Goal: Task Accomplishment & Management: Use online tool/utility

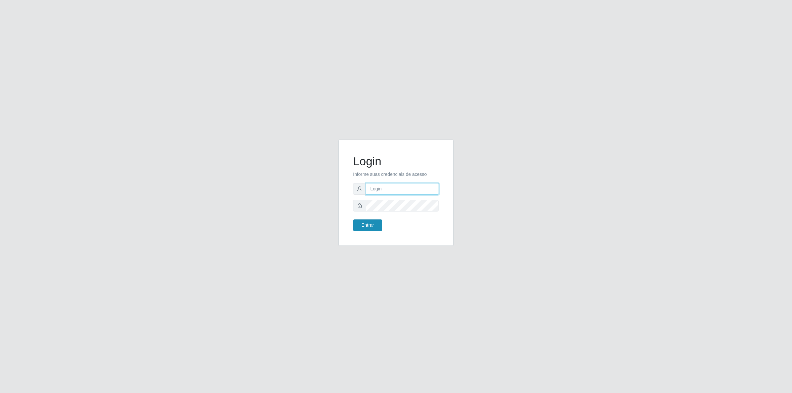
type input "[PERSON_NAME][EMAIL_ADDRESS][DOMAIN_NAME]"
click at [364, 222] on button "Entrar" at bounding box center [367, 226] width 29 height 12
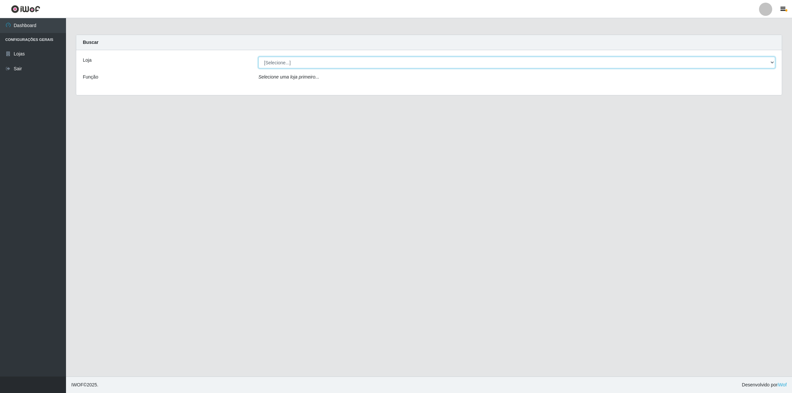
click at [286, 67] on select "[Selecione...] Extrabom - Loja 01 Centro de Distribuição" at bounding box center [517, 63] width 517 height 12
select select "435"
click at [259, 57] on select "[Selecione...] Extrabom - Loja 01 Centro de Distribuição" at bounding box center [517, 63] width 517 height 12
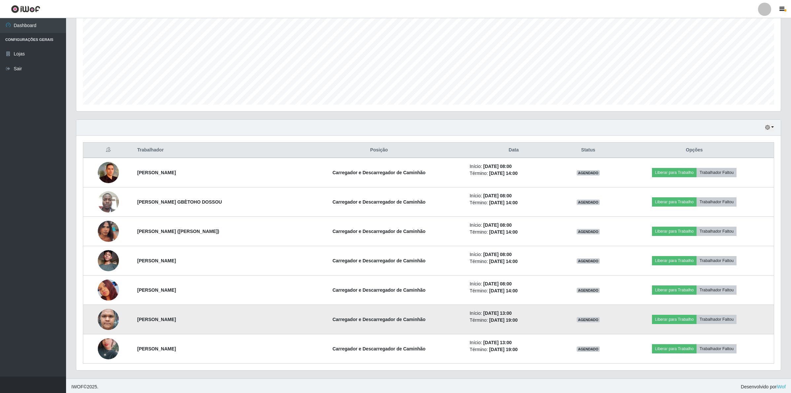
scroll to position [134, 0]
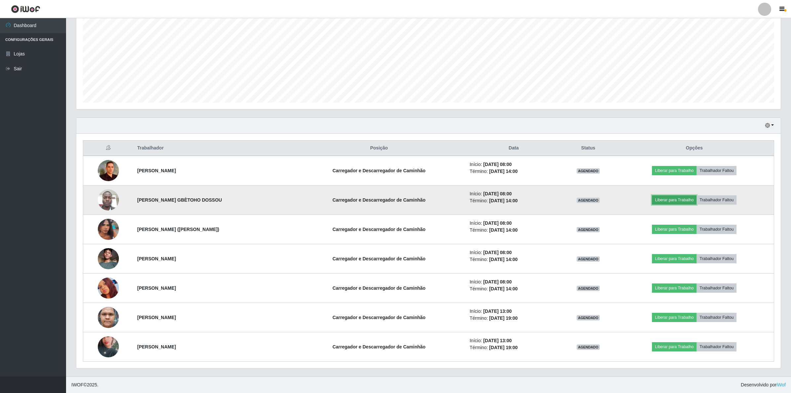
click at [666, 199] on button "Liberar para Trabalho" at bounding box center [674, 199] width 45 height 9
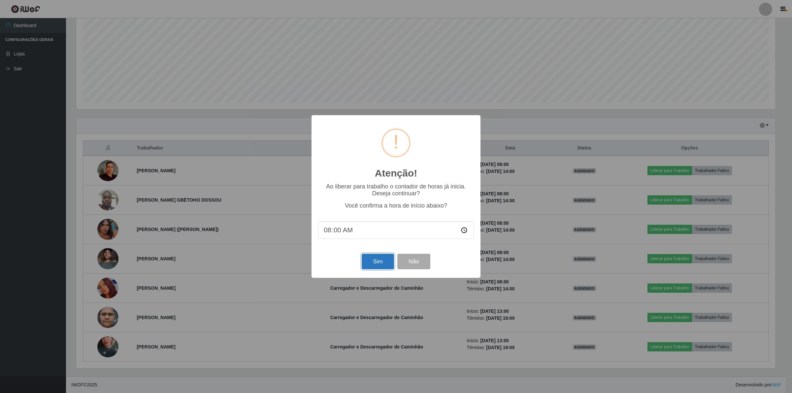
click at [371, 263] on button "Sim" at bounding box center [378, 262] width 32 height 16
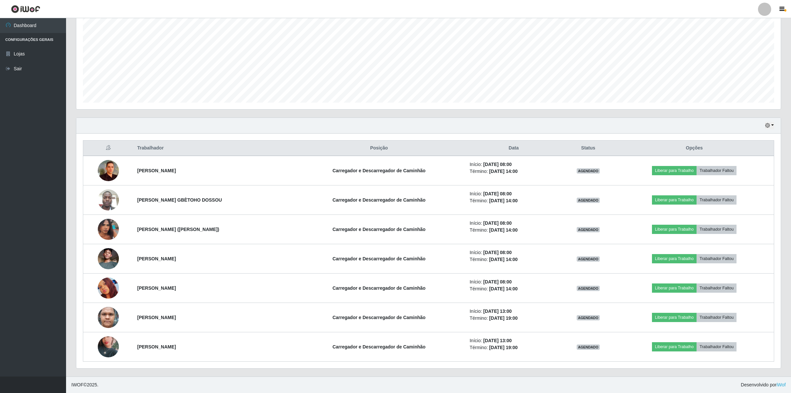
scroll to position [137, 706]
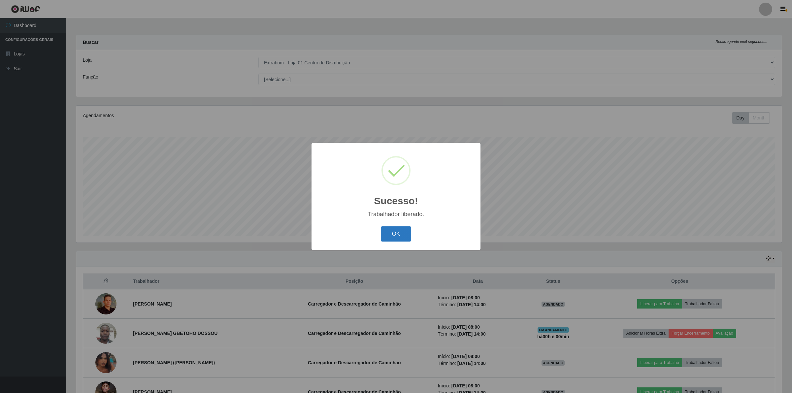
click at [390, 234] on button "OK" at bounding box center [396, 235] width 31 height 16
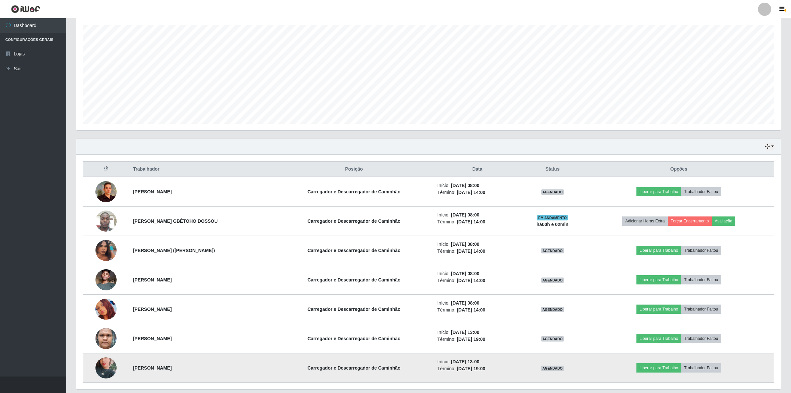
scroll to position [134, 0]
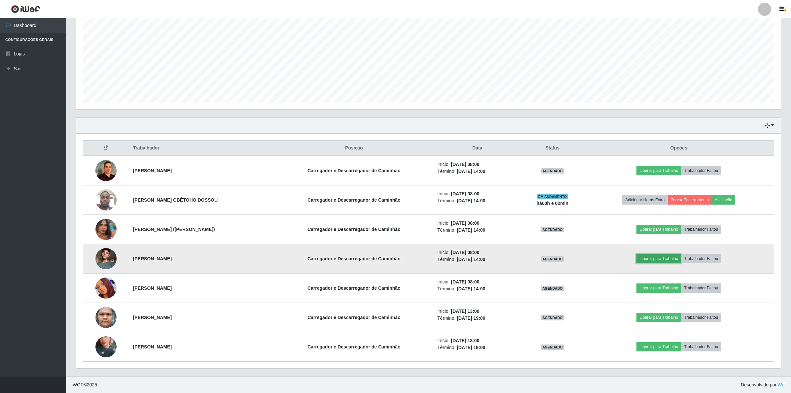
click at [666, 254] on button "Liberar para Trabalho" at bounding box center [658, 258] width 45 height 9
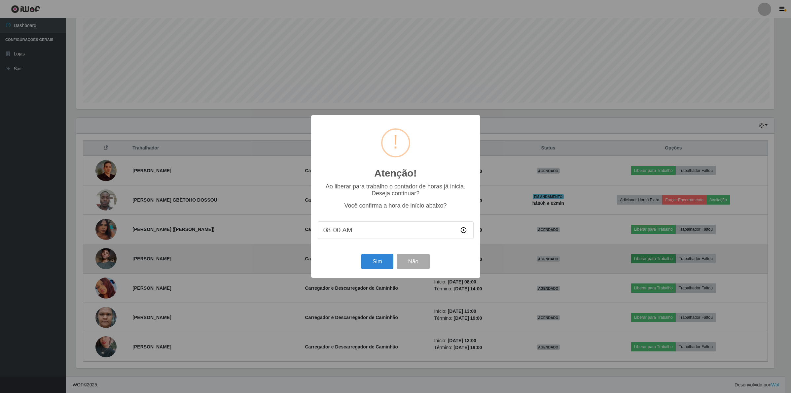
scroll to position [137, 699]
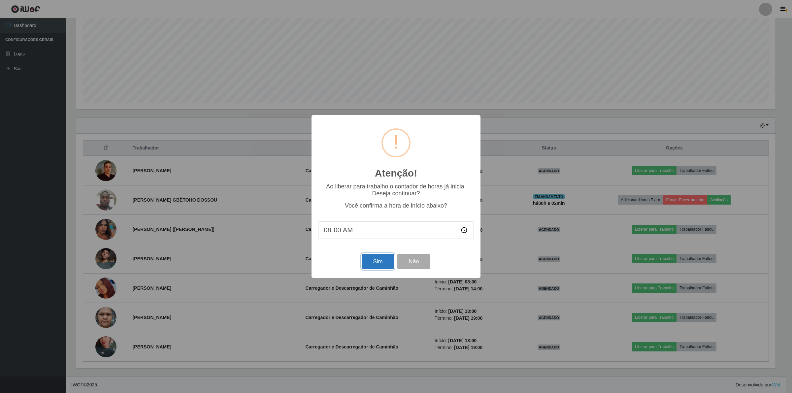
click at [372, 264] on button "Sim" at bounding box center [378, 262] width 32 height 16
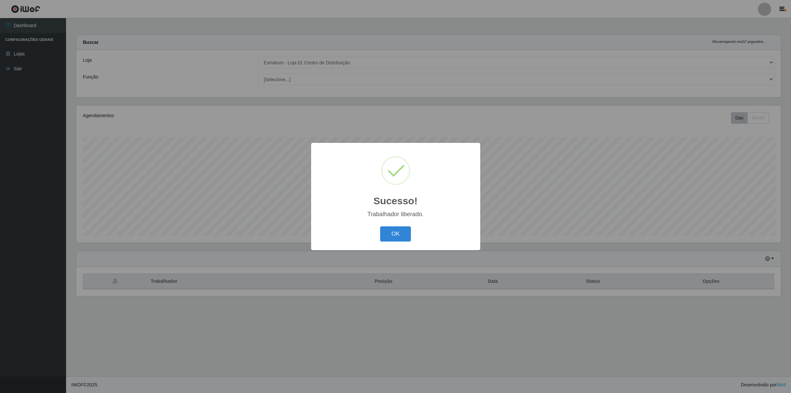
scroll to position [137, 706]
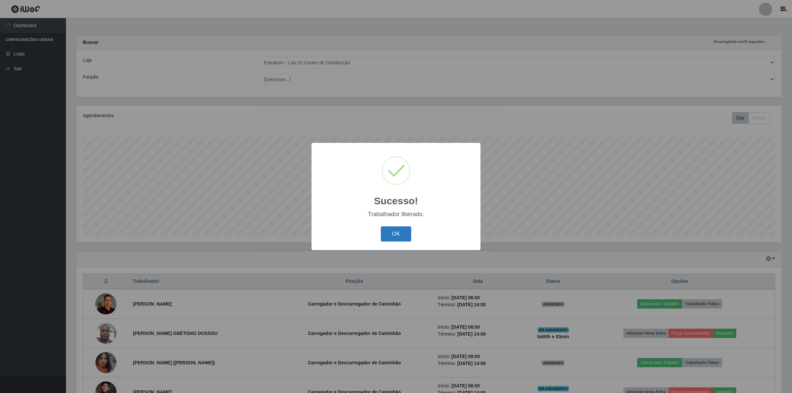
click at [390, 233] on button "OK" at bounding box center [396, 235] width 31 height 16
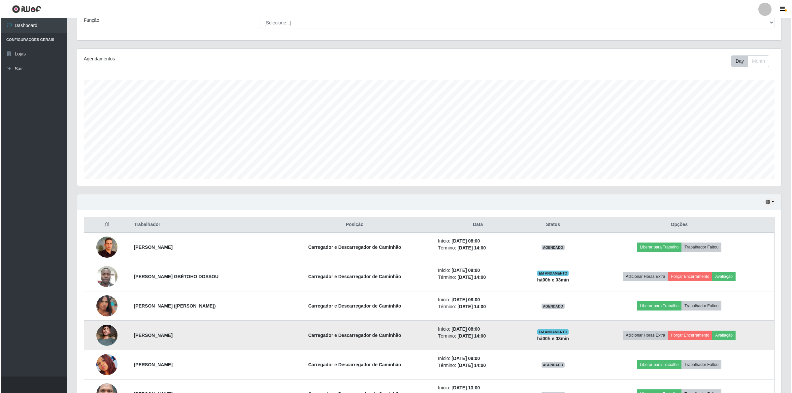
scroll to position [134, 0]
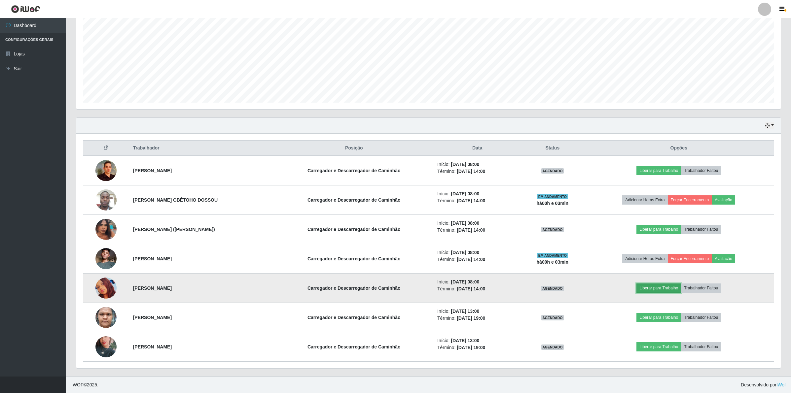
click at [661, 291] on button "Liberar para Trabalho" at bounding box center [658, 288] width 45 height 9
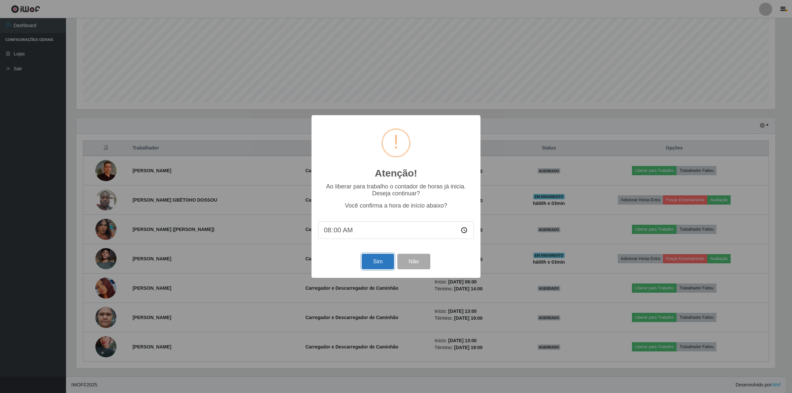
click at [375, 265] on button "Sim" at bounding box center [378, 262] width 32 height 16
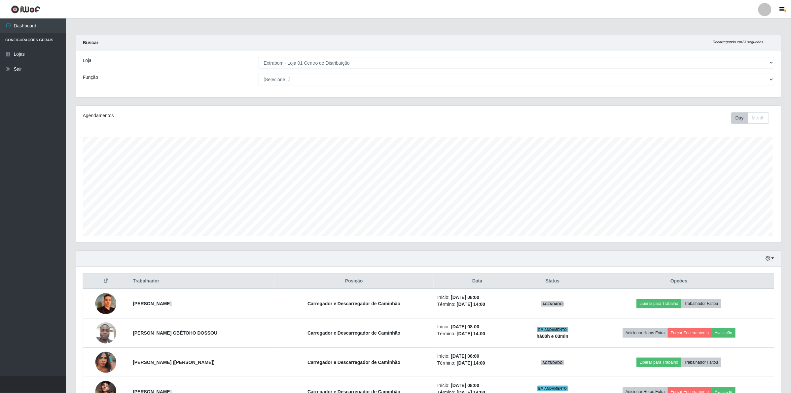
scroll to position [137, 706]
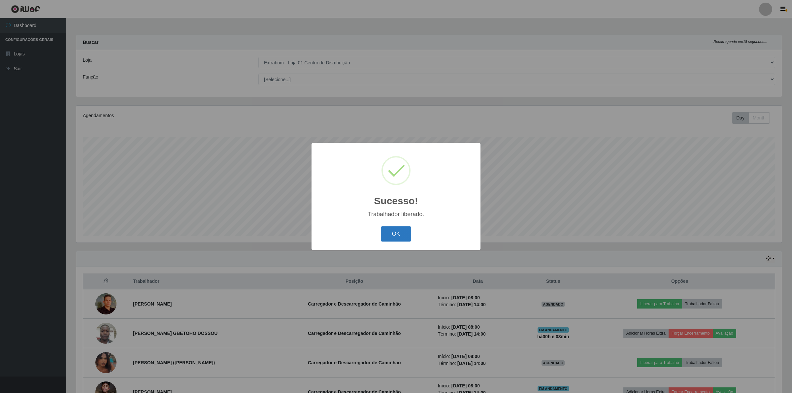
click at [387, 228] on button "OK" at bounding box center [396, 235] width 31 height 16
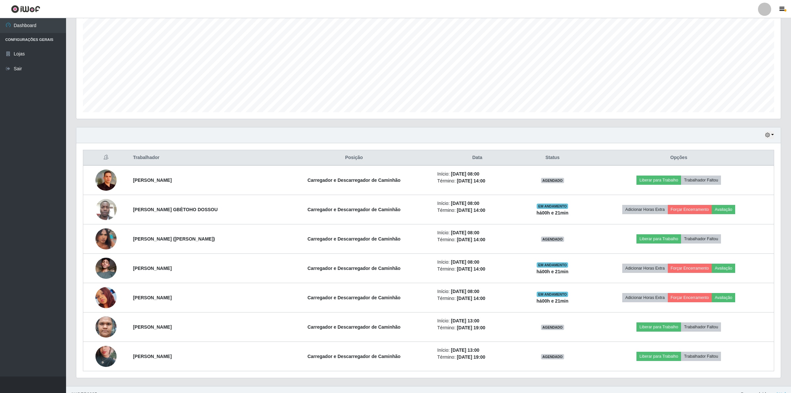
scroll to position [134, 0]
